Goal: Navigation & Orientation: Find specific page/section

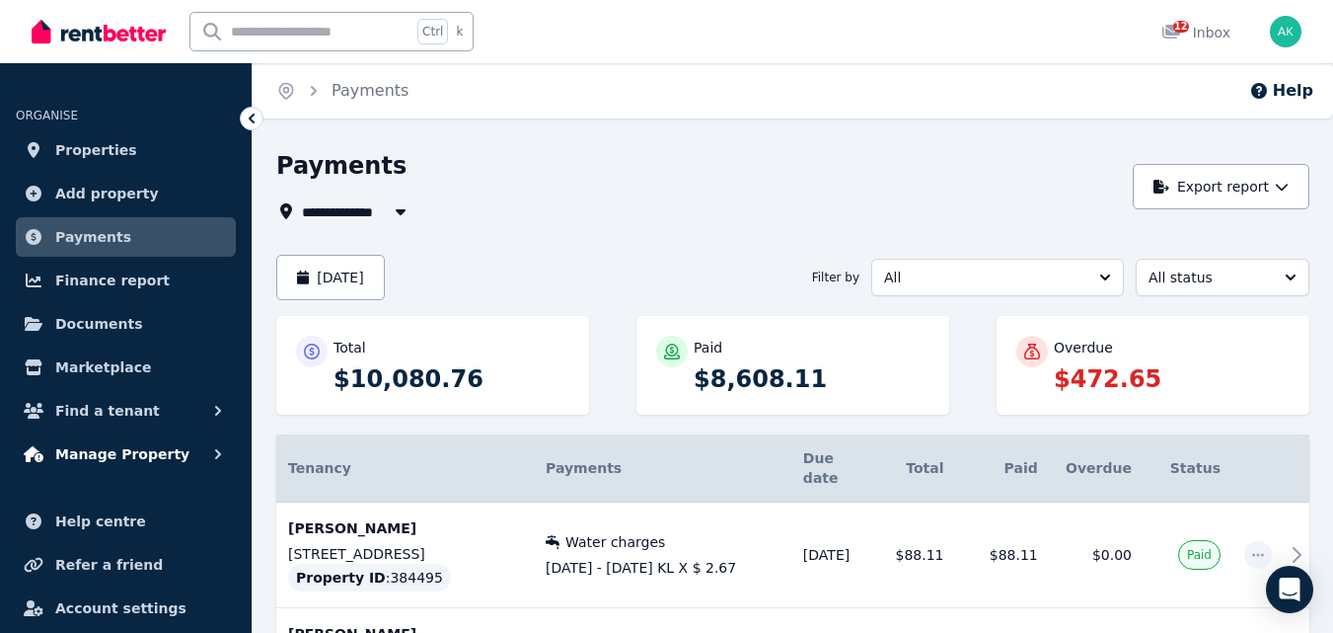
click at [123, 455] on span "Manage Property" at bounding box center [122, 454] width 134 height 24
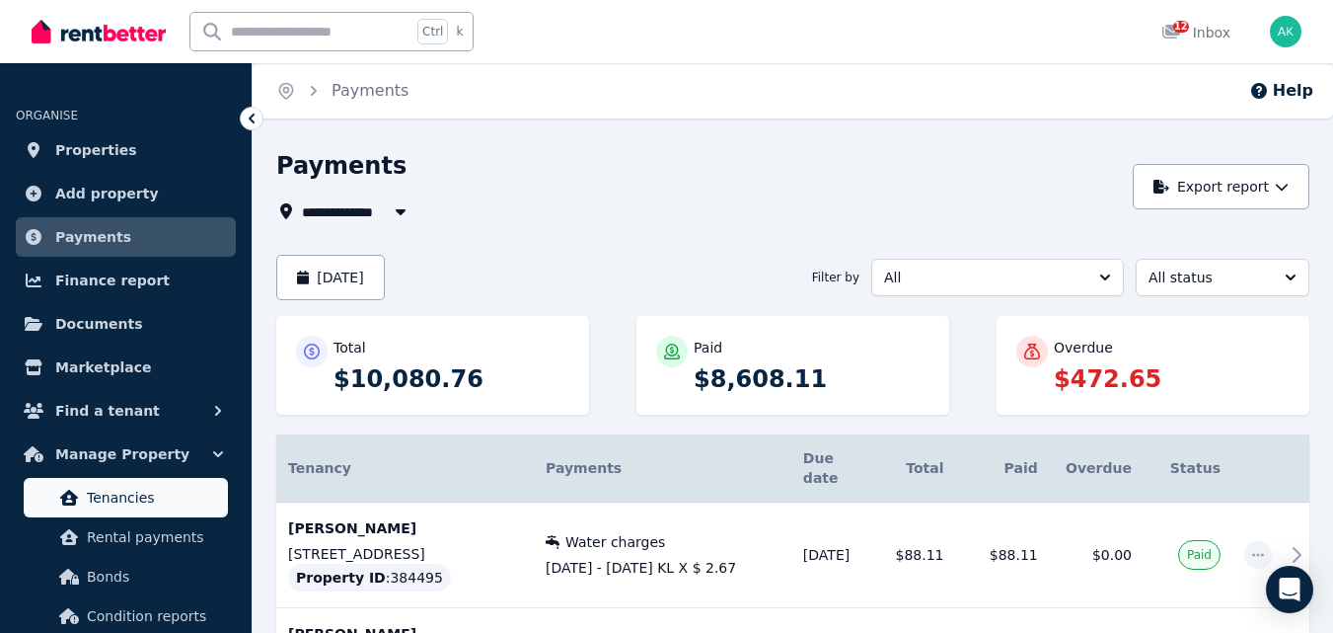
click at [124, 495] on span "Tenancies" at bounding box center [153, 498] width 133 height 24
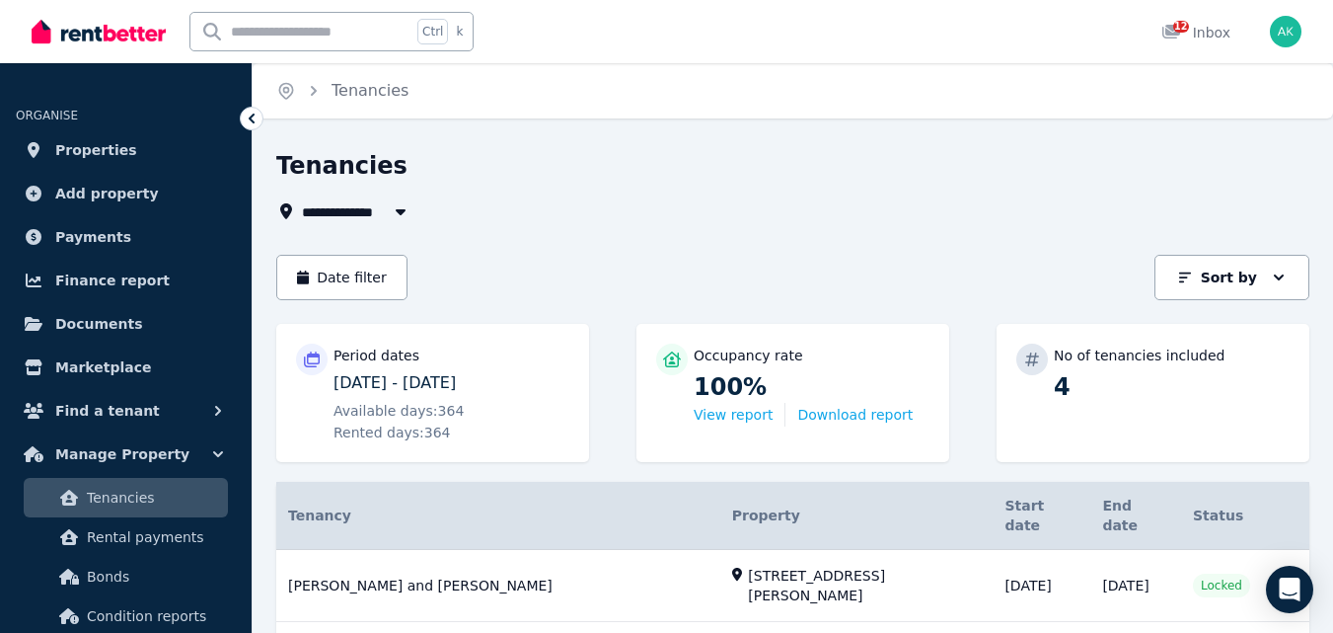
click at [383, 213] on button "button" at bounding box center [401, 211] width 36 height 24
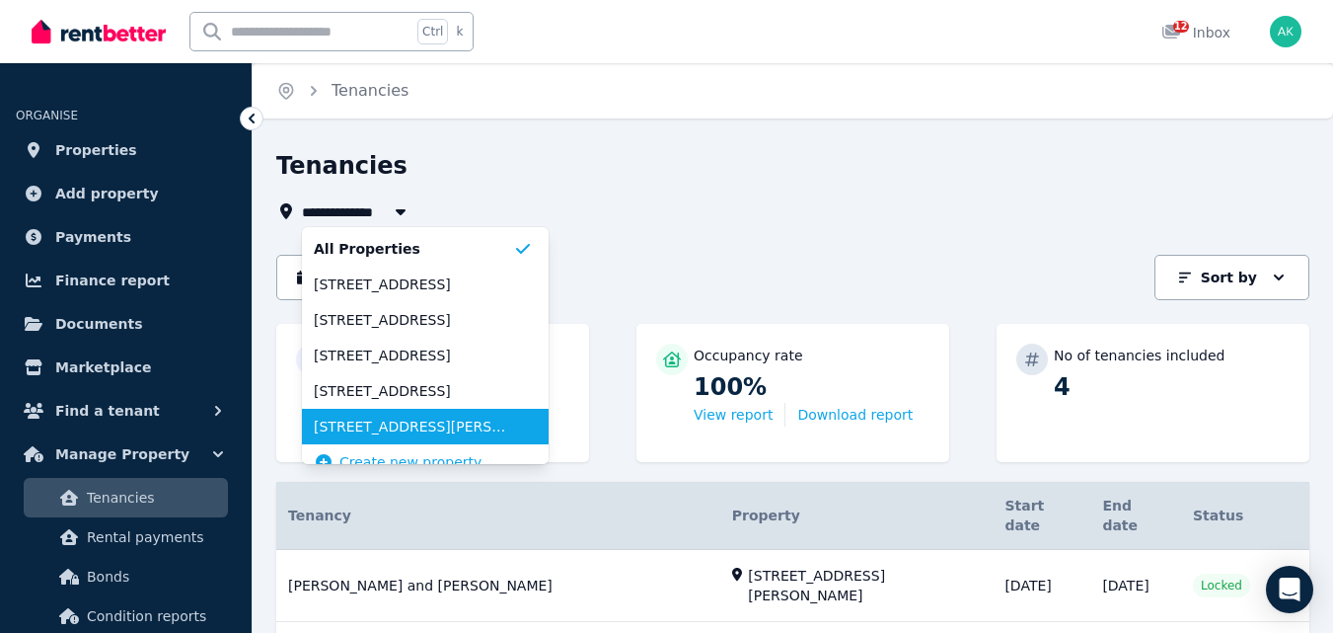
click at [375, 422] on span "[STREET_ADDRESS][PERSON_NAME]" at bounding box center [413, 427] width 199 height 20
type input "**********"
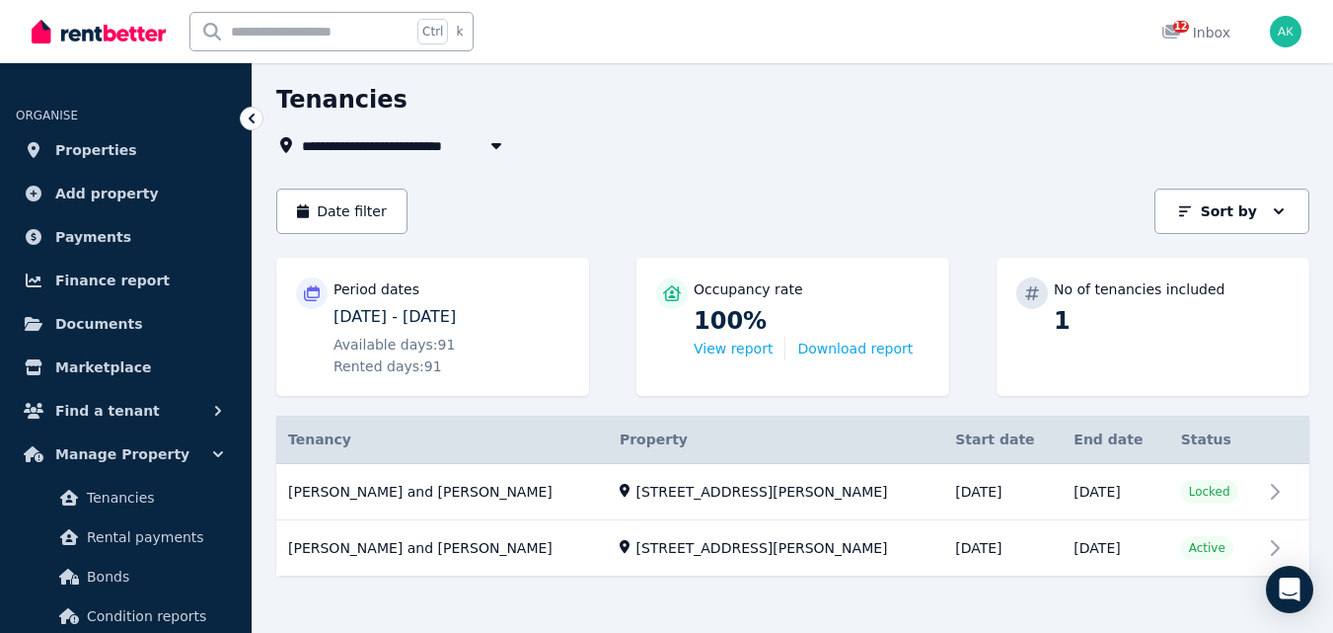
scroll to position [80, 0]
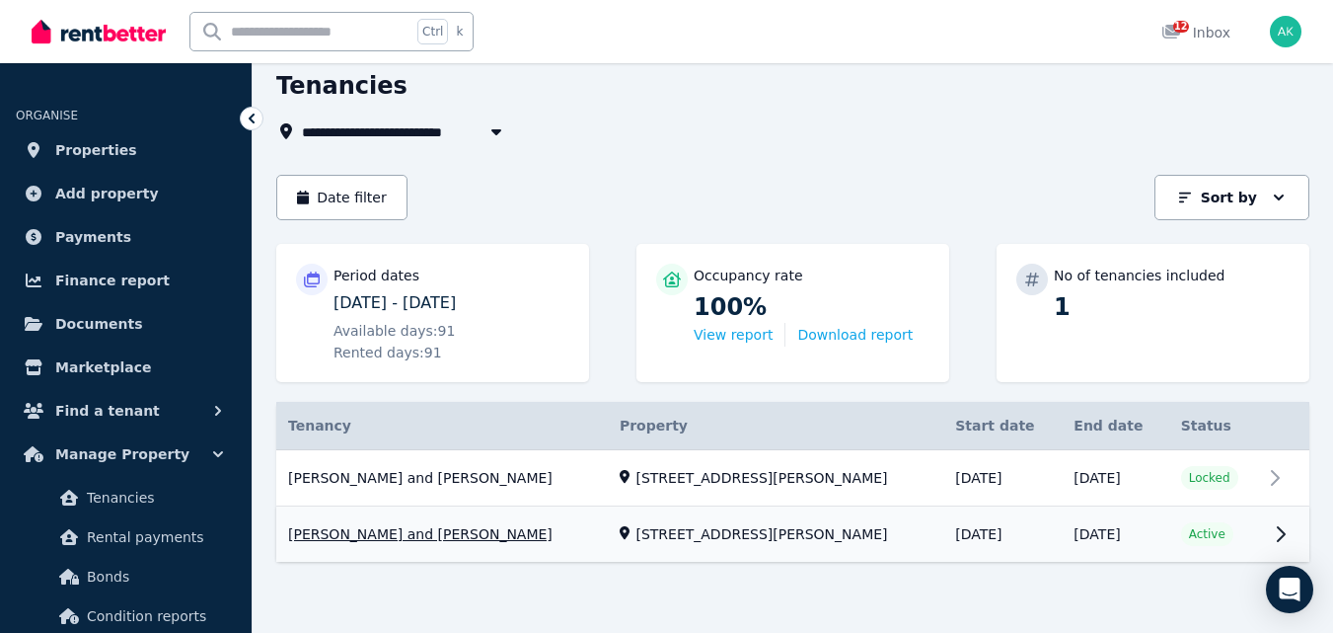
click at [1236, 535] on link "View property details" at bounding box center [792, 534] width 1033 height 55
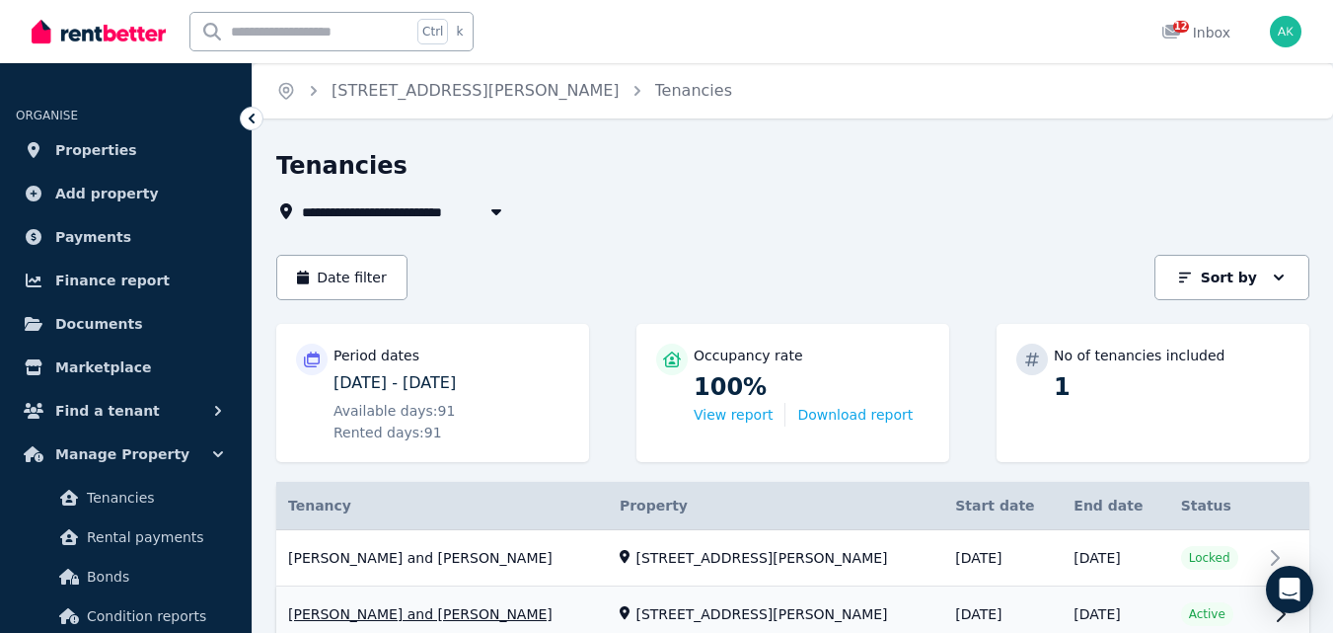
click at [1190, 612] on link "View property details" at bounding box center [792, 614] width 1033 height 55
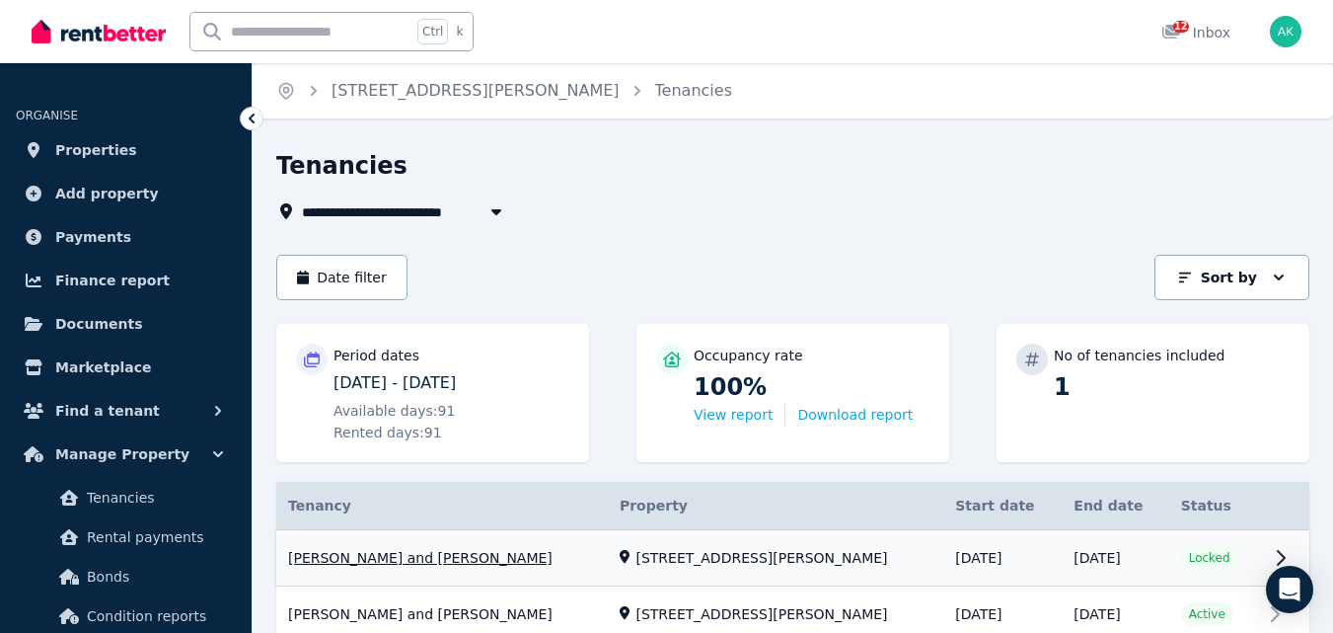
click at [462, 565] on link "View property details" at bounding box center [792, 558] width 1033 height 56
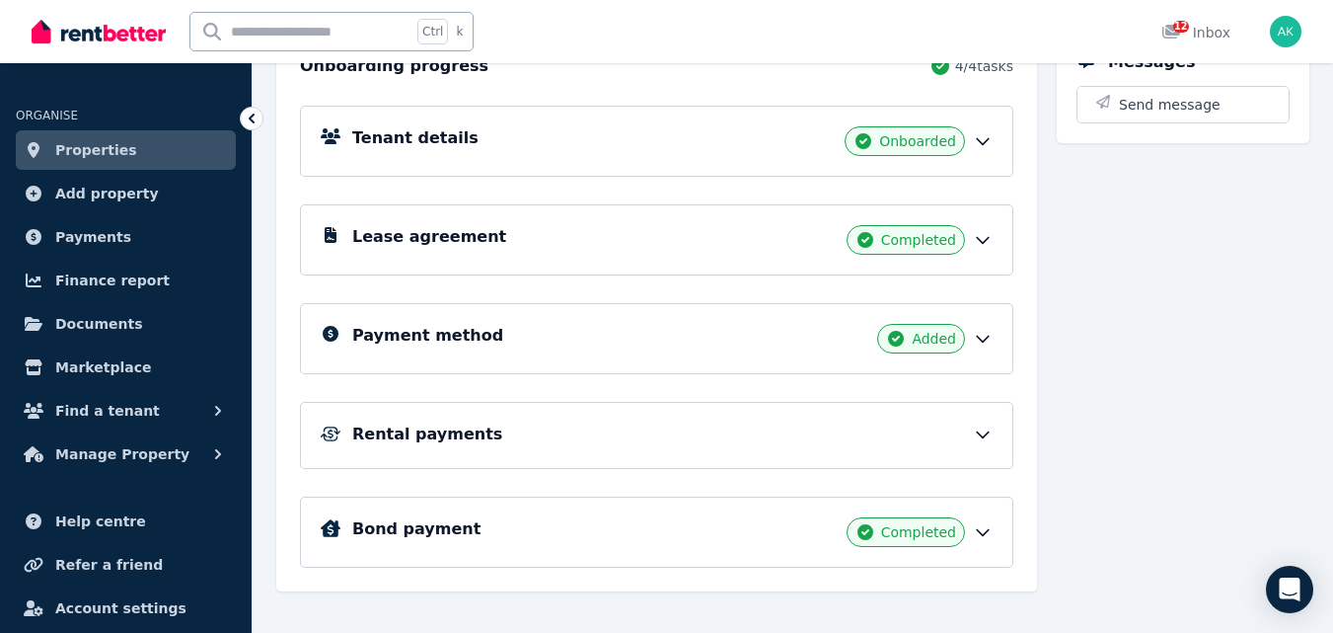
scroll to position [247, 0]
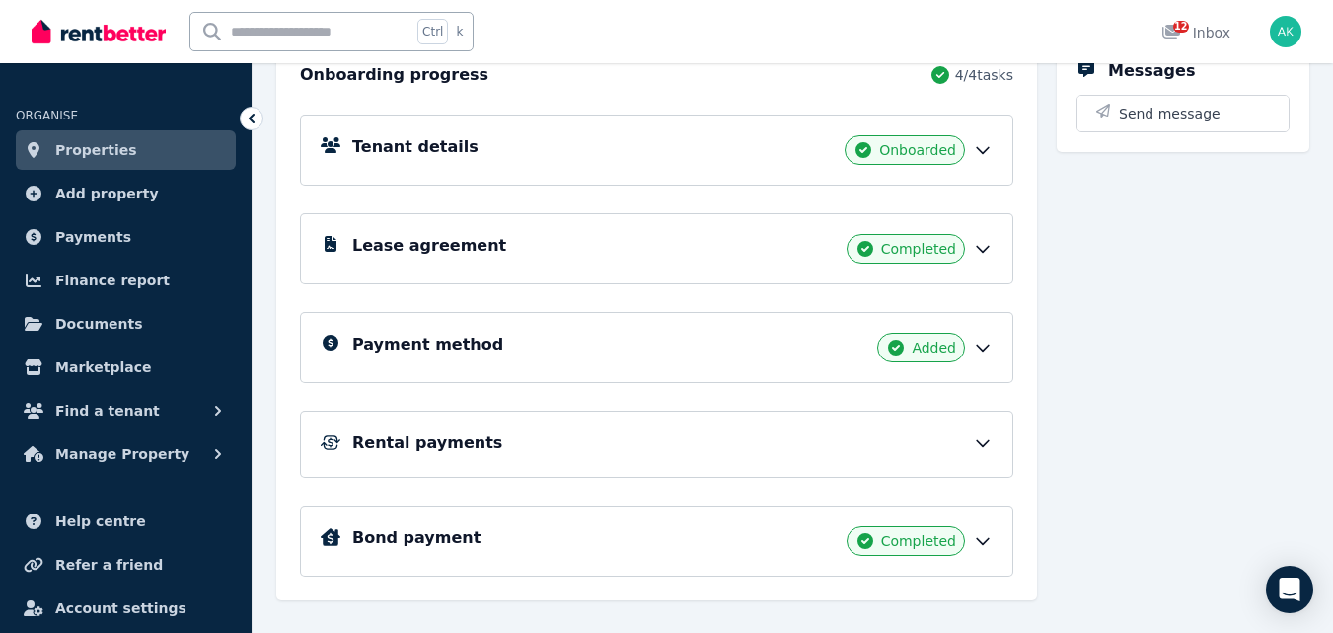
click at [987, 350] on icon at bounding box center [983, 348] width 20 height 20
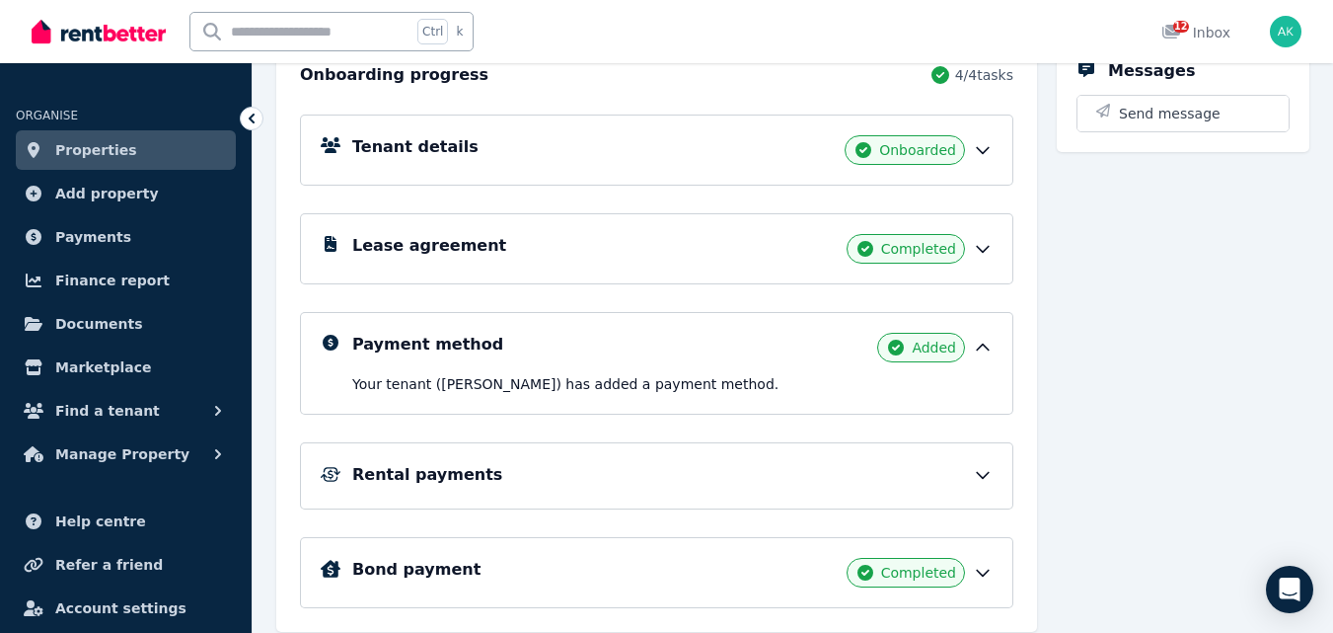
click at [977, 471] on icon at bounding box center [983, 475] width 20 height 20
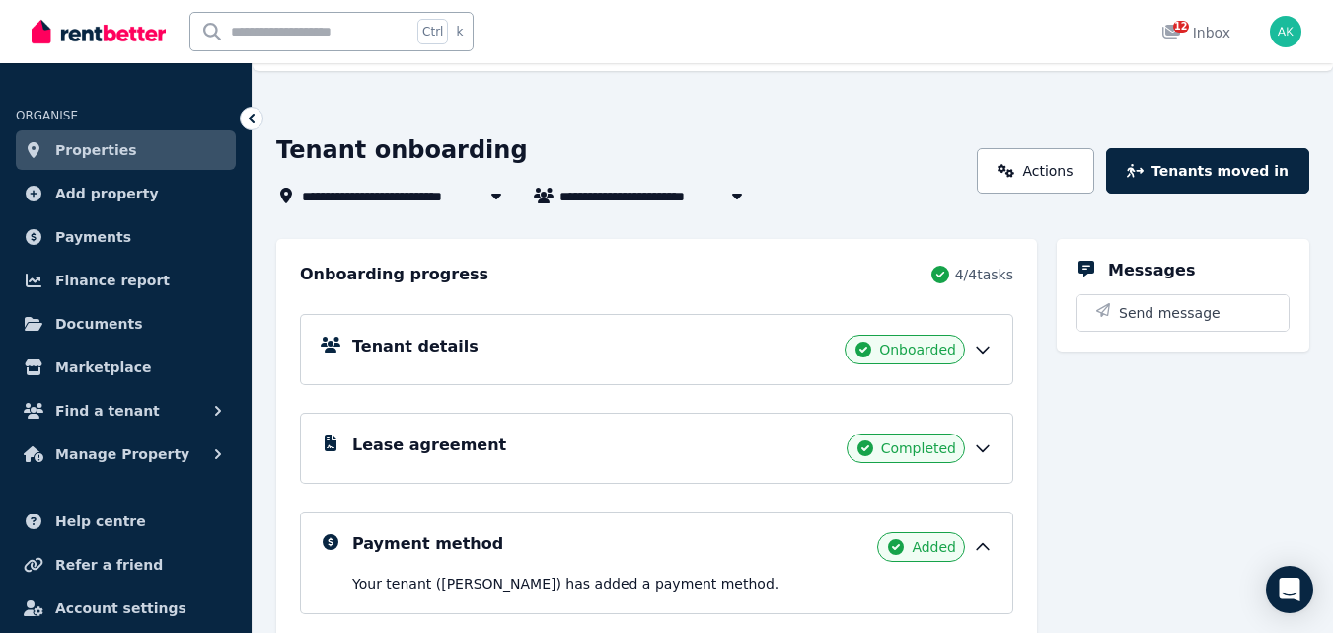
scroll to position [0, 0]
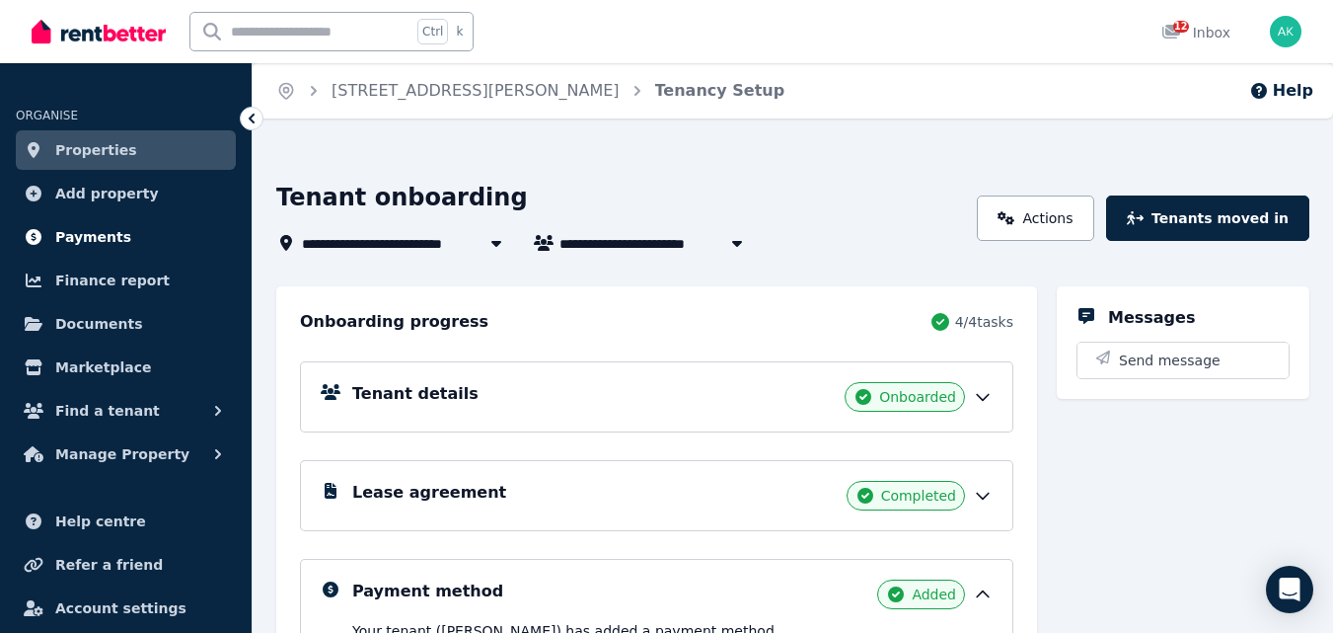
click at [106, 235] on span "Payments" at bounding box center [93, 237] width 76 height 24
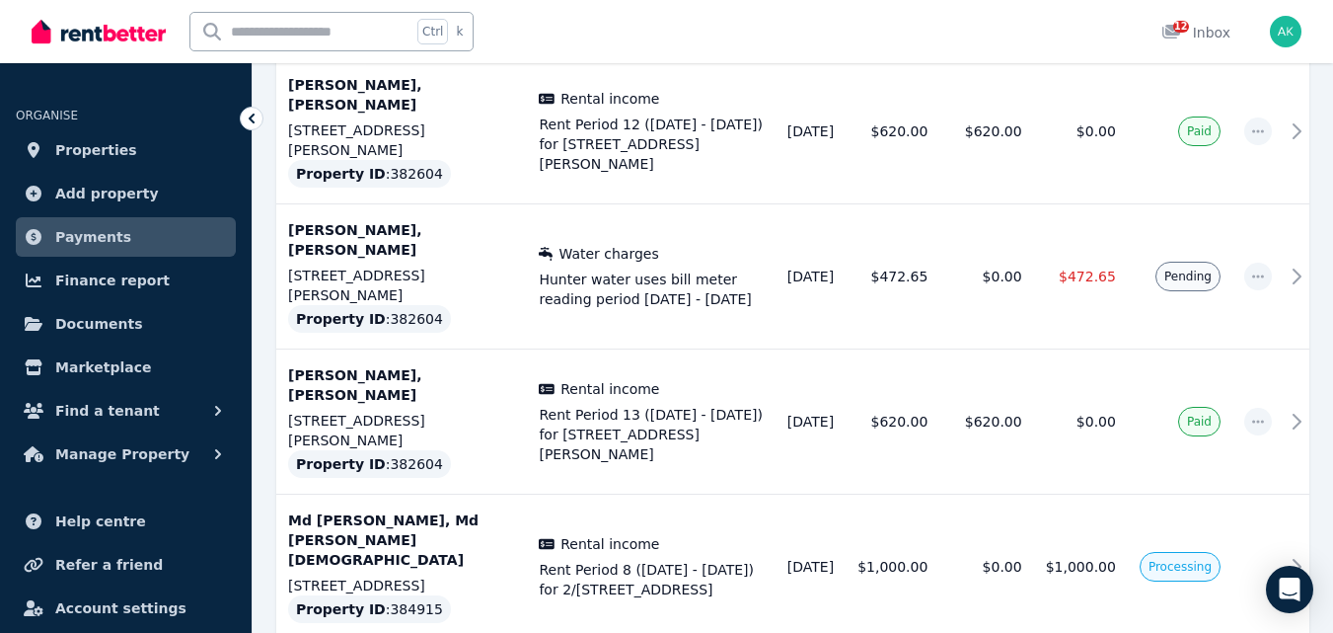
scroll to position [1118, 0]
